Goal: Task Accomplishment & Management: Use online tool/utility

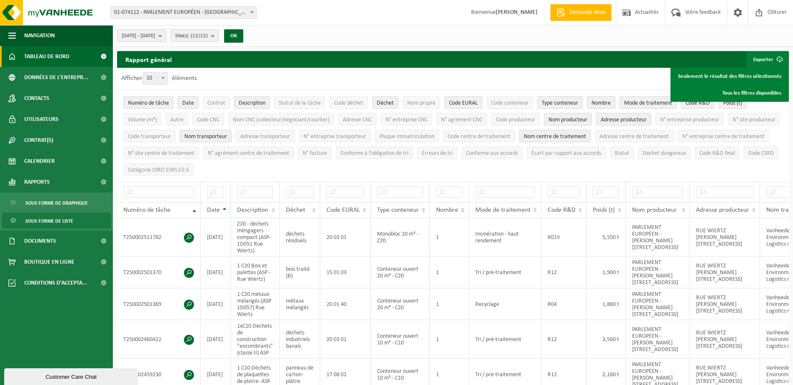
click at [54, 56] on span "Tableau de bord" at bounding box center [46, 56] width 45 height 21
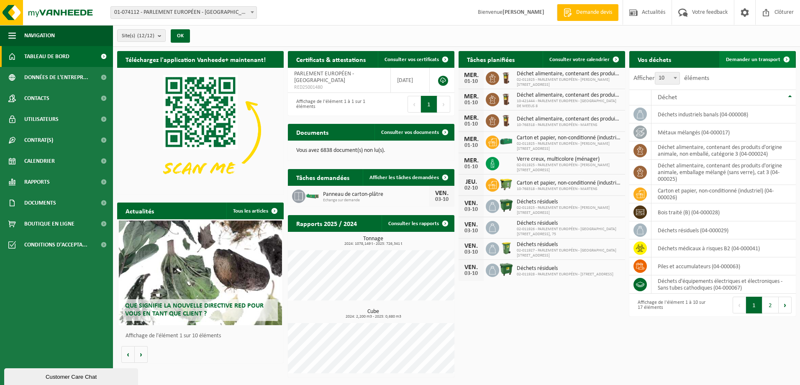
click at [742, 58] on span "Demander un transport" at bounding box center [753, 59] width 54 height 5
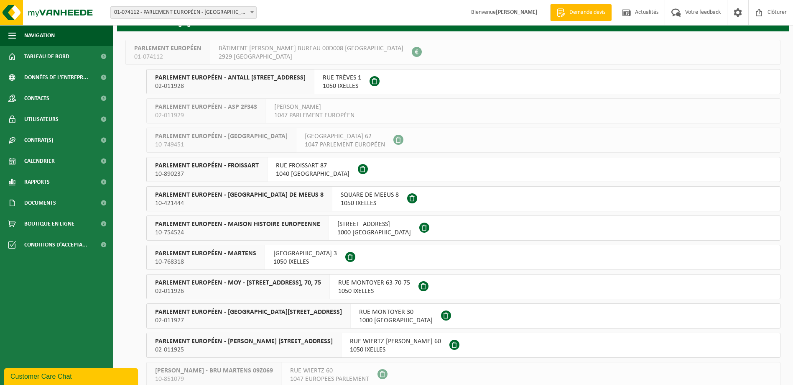
scroll to position [78, 0]
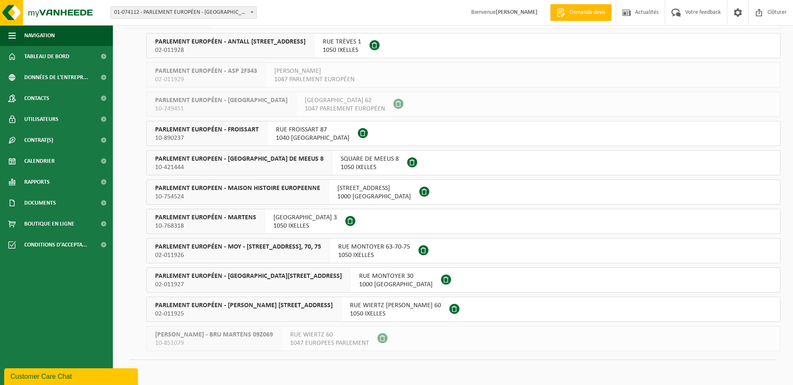
click at [223, 307] on span "PARLEMENT EUROPÉEN - [PERSON_NAME] [STREET_ADDRESS]" at bounding box center [244, 305] width 178 height 8
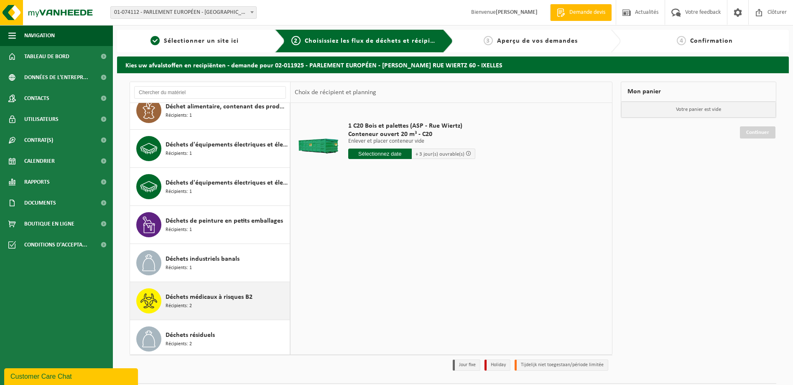
click at [195, 299] on span "Déchets médicaux à risques B2" at bounding box center [209, 297] width 87 height 10
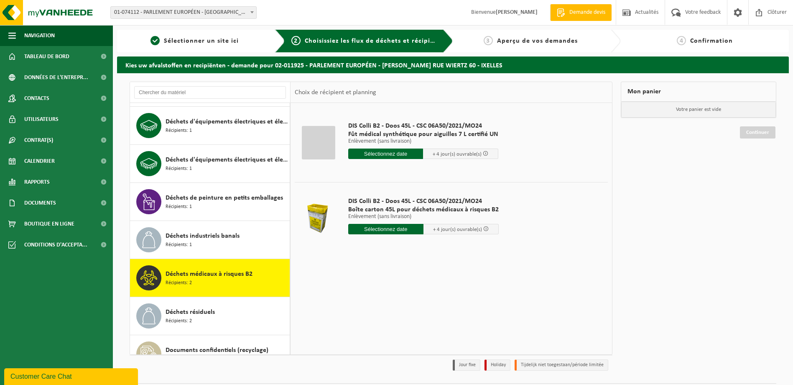
scroll to position [148, 0]
click at [209, 280] on div "Déchets médicaux à risques B2 Récipients: 2" at bounding box center [227, 278] width 122 height 25
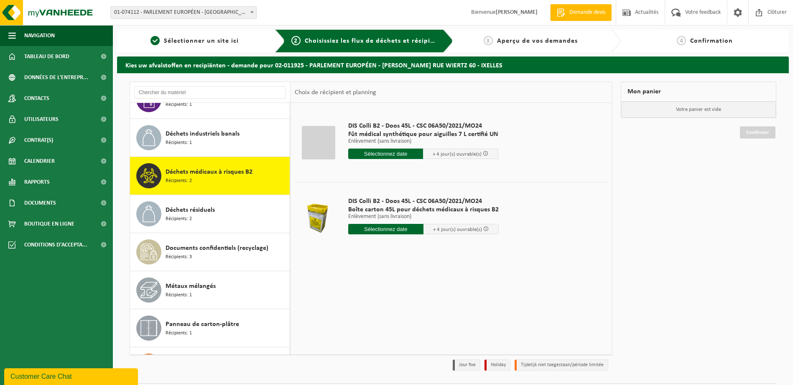
click at [209, 280] on div "Bois traité (B) Récipients: 1 Carton et papier, non-conditionné (industriel) Ré…" at bounding box center [210, 228] width 161 height 251
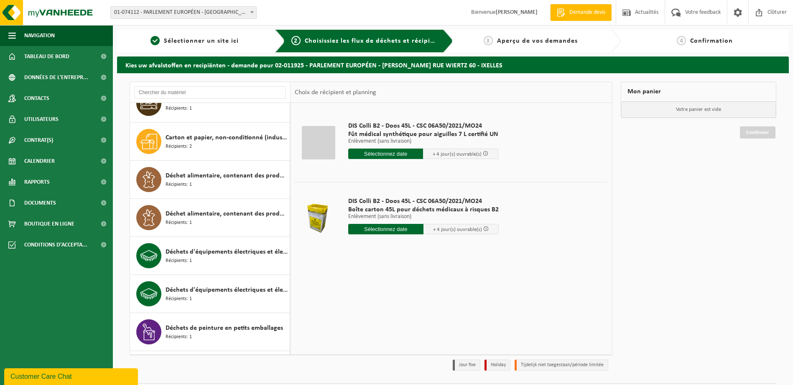
scroll to position [0, 0]
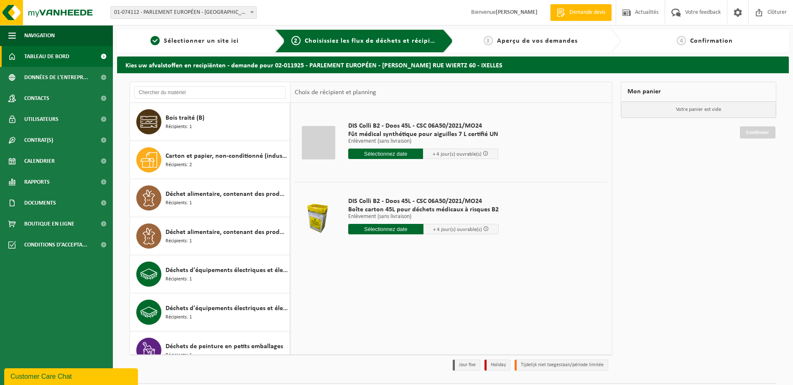
click at [36, 54] on span "Tableau de bord" at bounding box center [46, 56] width 45 height 21
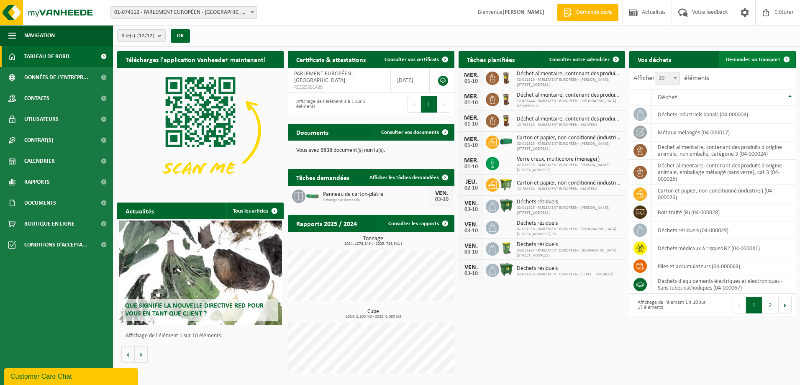
click at [744, 58] on span "Demander un transport" at bounding box center [753, 59] width 54 height 5
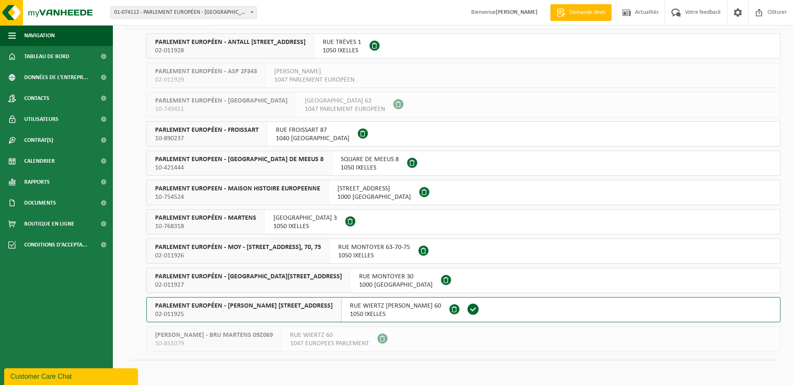
scroll to position [78, 0]
click at [231, 311] on span "02-011925" at bounding box center [244, 314] width 178 height 8
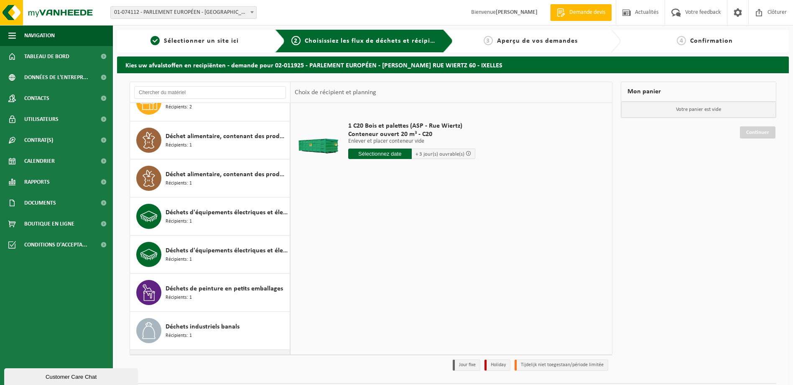
scroll to position [125, 0]
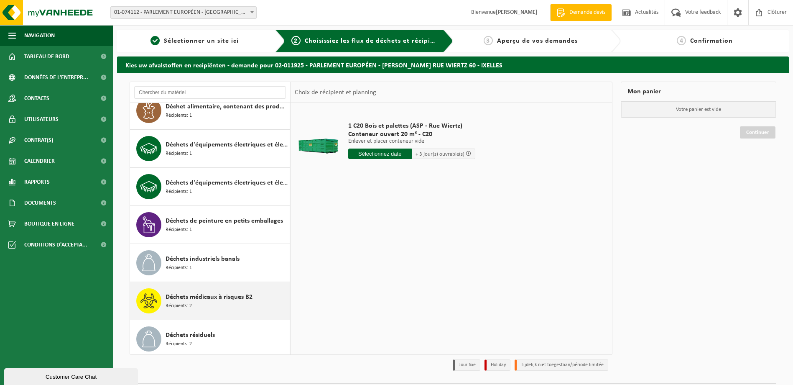
click at [170, 297] on span "Déchets médicaux à risques B2" at bounding box center [209, 297] width 87 height 10
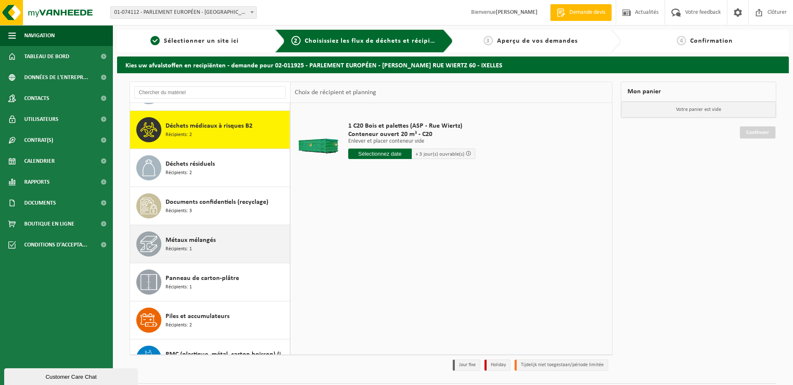
scroll to position [304, 0]
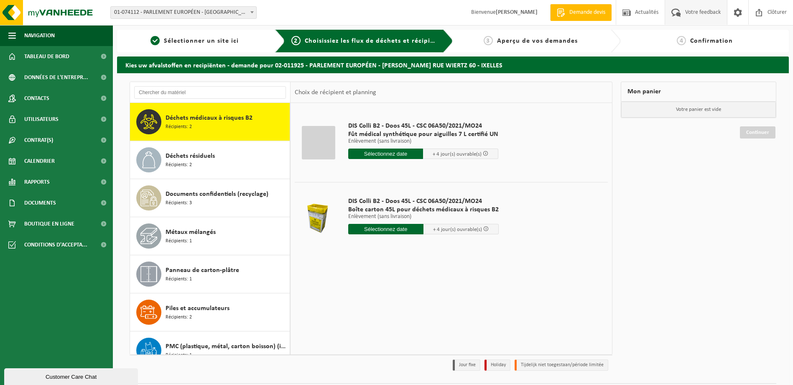
click at [691, 18] on span "Votre feedback" at bounding box center [703, 12] width 40 height 25
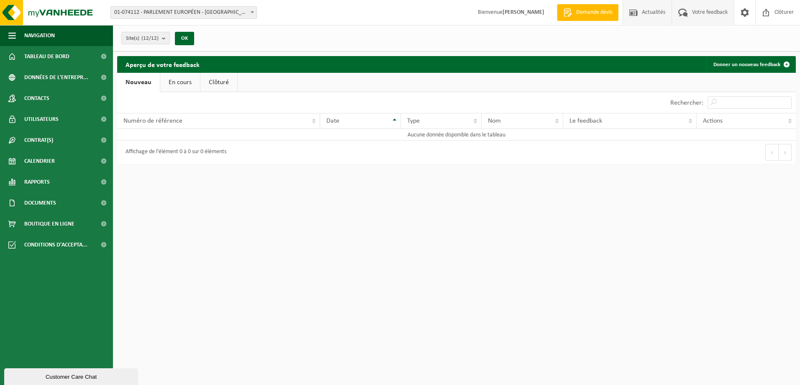
click at [645, 10] on span "Actualités" at bounding box center [654, 12] width 28 height 25
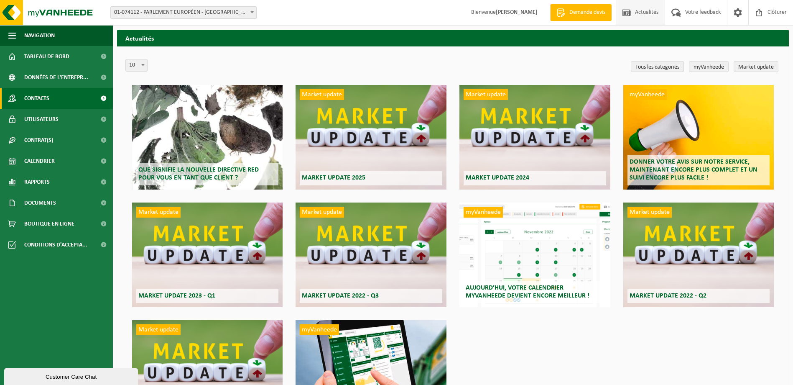
click at [41, 96] on span "Contacts" at bounding box center [36, 98] width 25 height 21
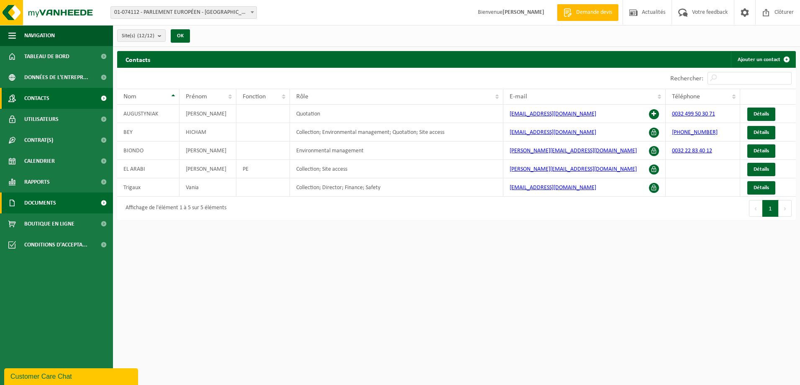
click at [42, 207] on span "Documents" at bounding box center [40, 202] width 32 height 21
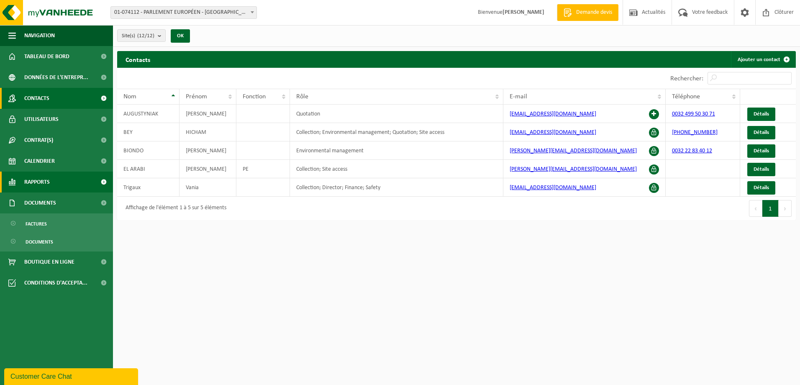
click at [35, 184] on span "Rapports" at bounding box center [37, 181] width 26 height 21
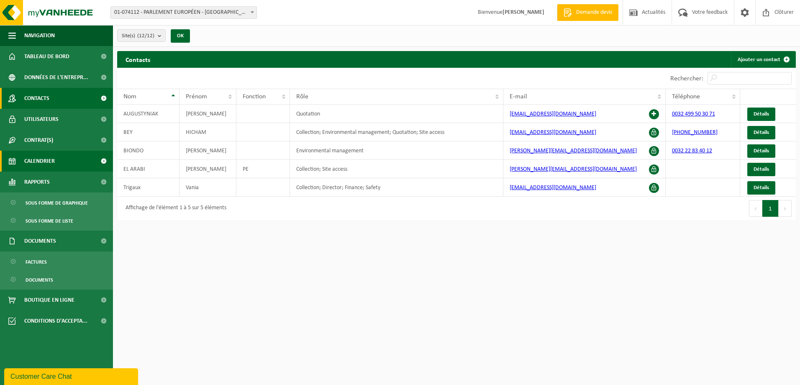
click at [30, 159] on span "Calendrier" at bounding box center [39, 161] width 31 height 21
